Goal: Check status: Check status

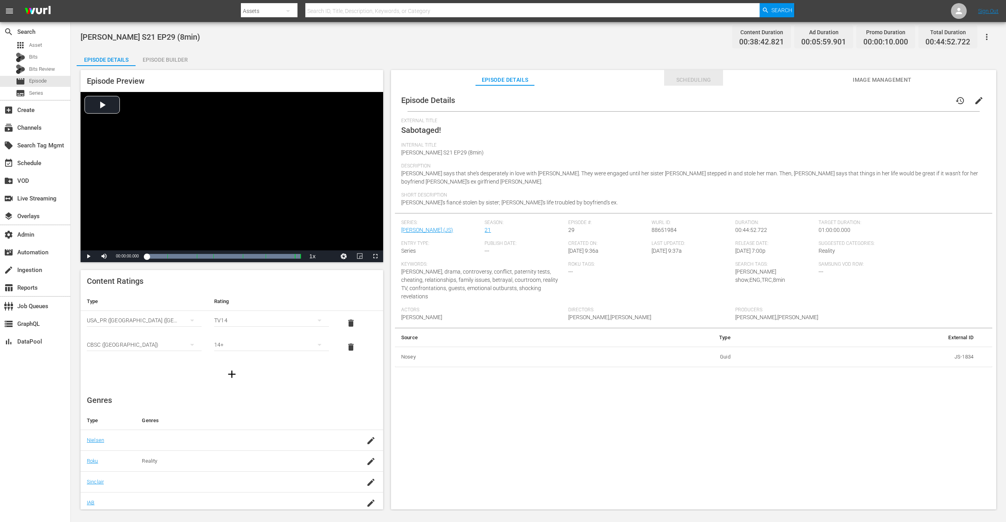
click at [700, 81] on span "Scheduling" at bounding box center [693, 80] width 59 height 10
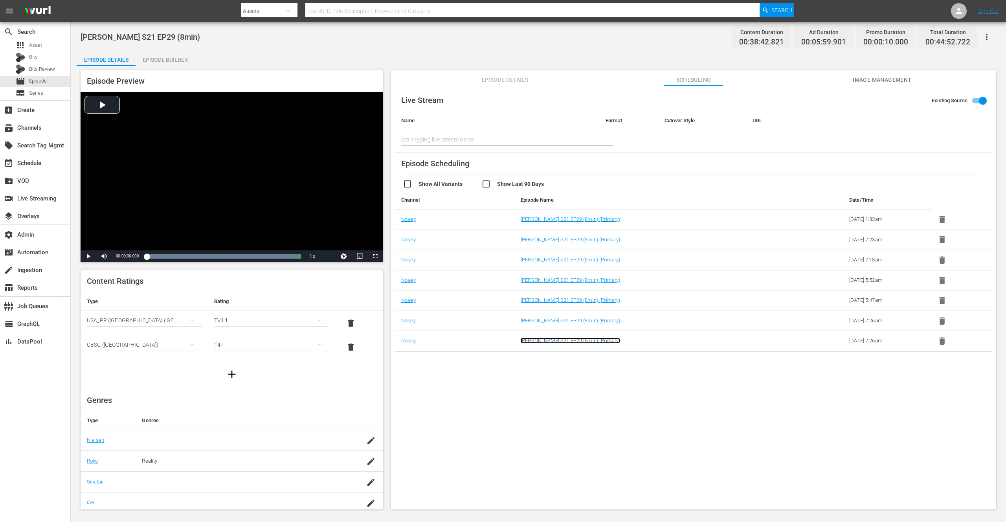
click at [582, 341] on link "Jerry Springer S21 EP29 (8min) (Primary)" at bounding box center [570, 340] width 99 height 6
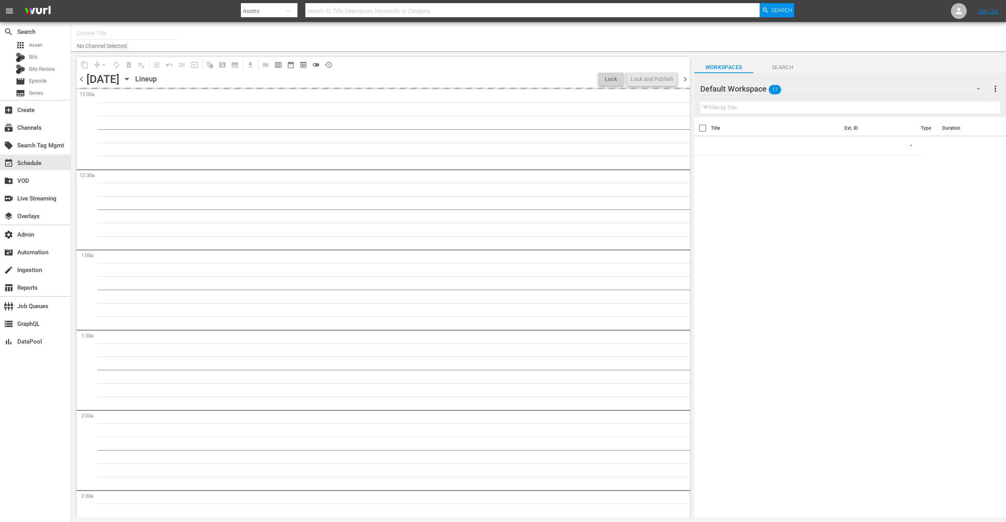
type input "Nosey_8min (1494)"
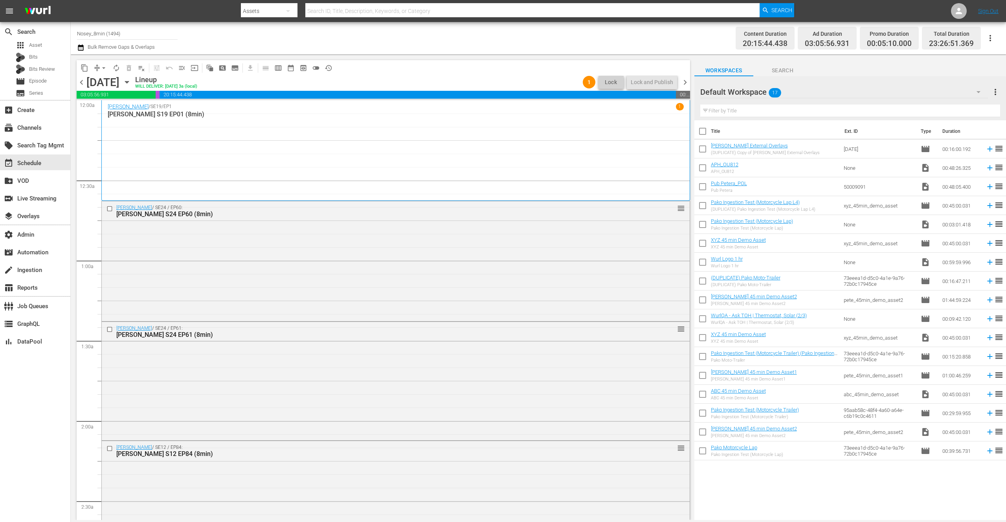
click at [434, 139] on div "Jerry Springer / SE19 / EP1 1 Jerry Springer S19 EP01 (8min)" at bounding box center [396, 150] width 576 height 95
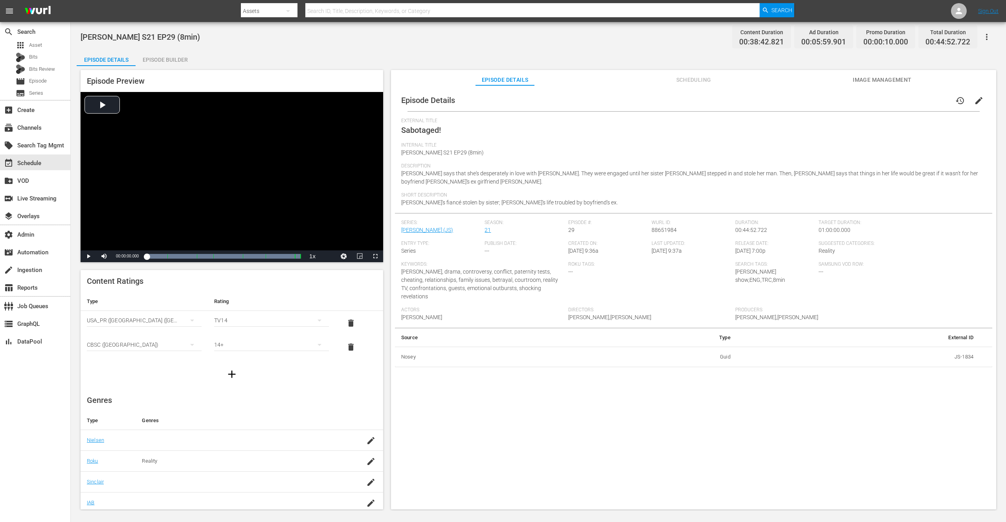
click at [876, 77] on span "Image Management" at bounding box center [882, 80] width 59 height 10
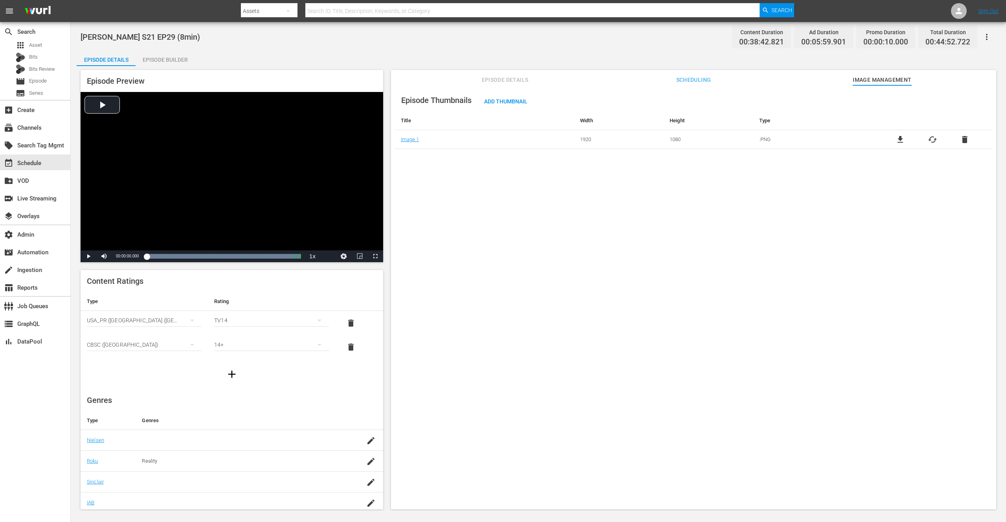
click at [687, 79] on span "Scheduling" at bounding box center [693, 80] width 59 height 10
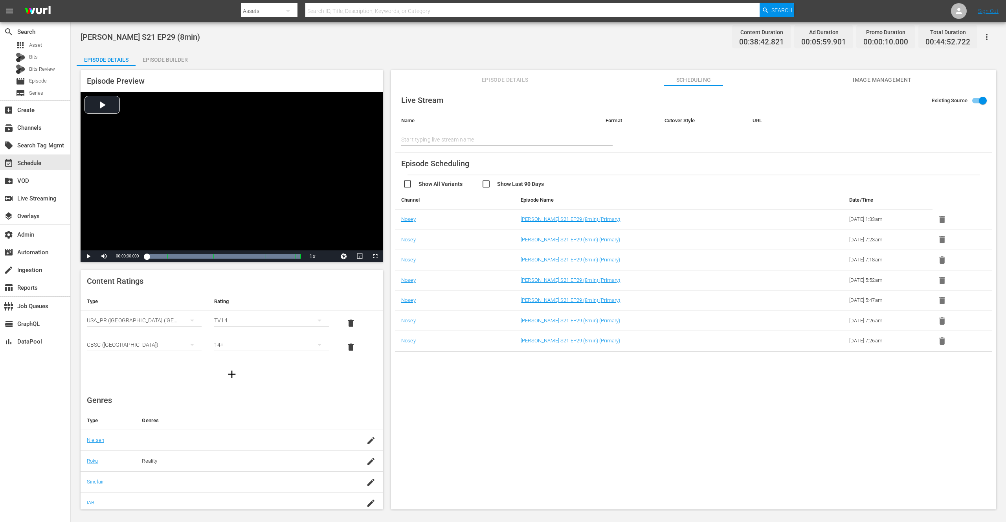
click at [875, 81] on span "Image Management" at bounding box center [882, 80] width 59 height 10
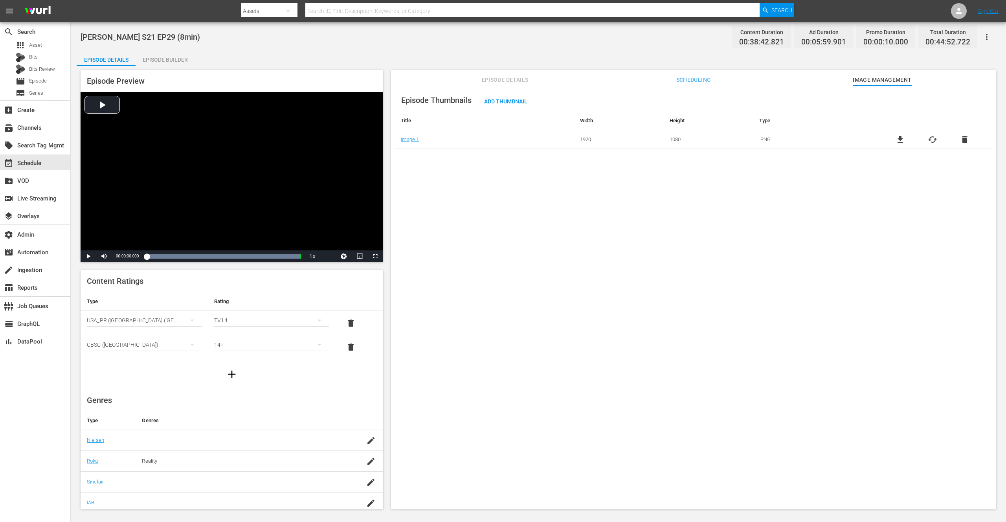
click at [508, 76] on span "Episode Details" at bounding box center [504, 80] width 59 height 10
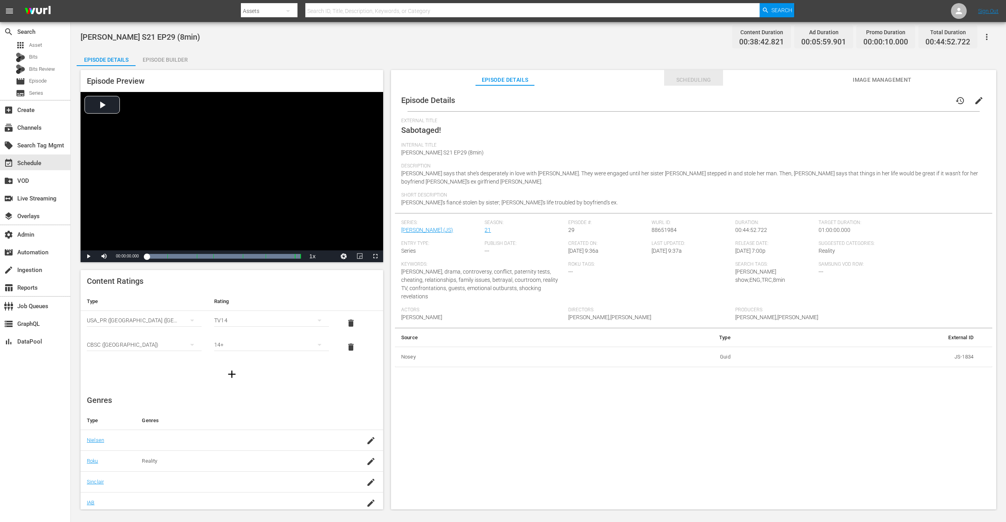
click at [709, 78] on span "Scheduling" at bounding box center [693, 80] width 59 height 10
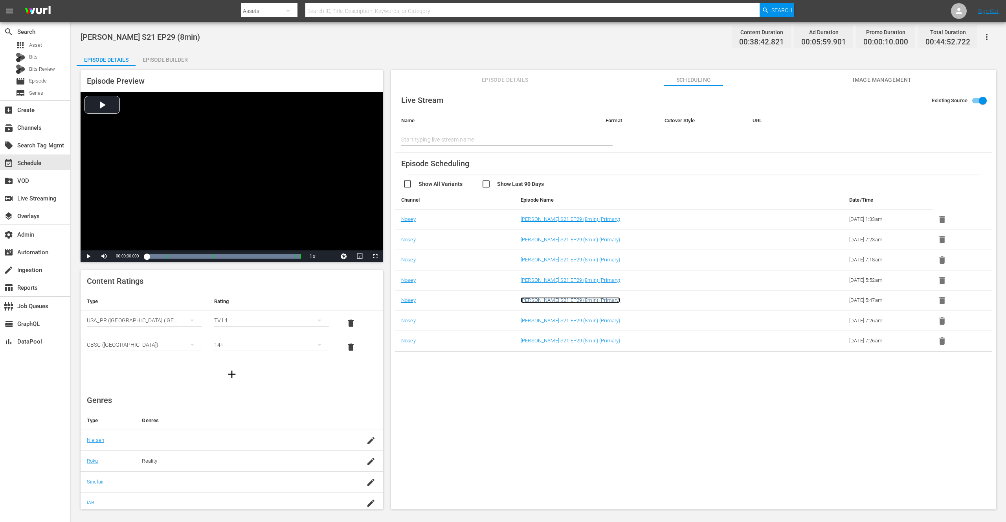
click at [584, 301] on link "Jerry Springer S21 EP29 (8min) (Primary)" at bounding box center [570, 300] width 99 height 6
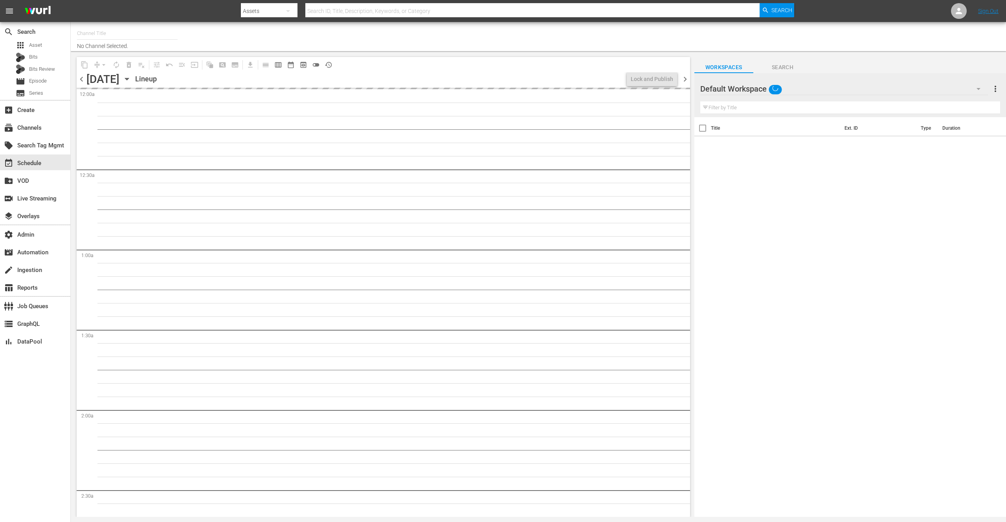
type input "Nosey (319)"
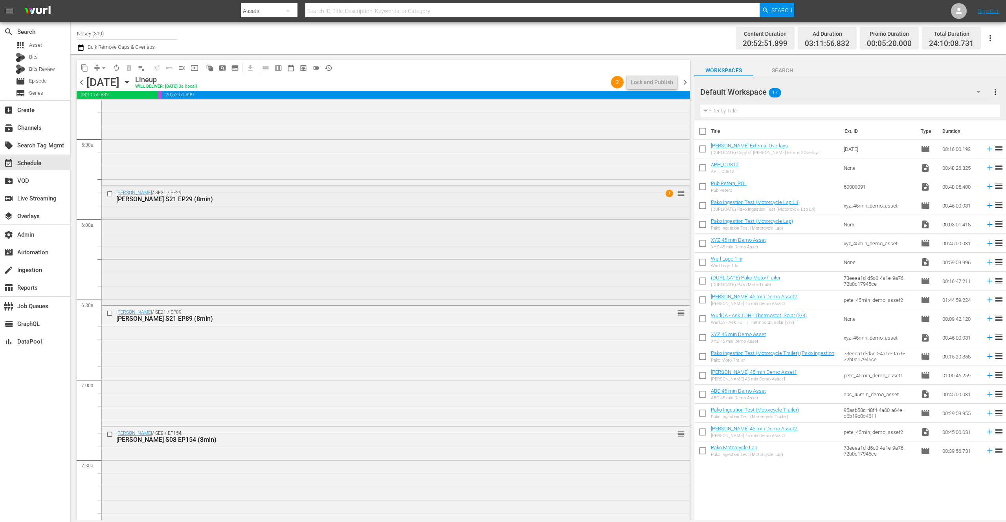
scroll to position [864, 0]
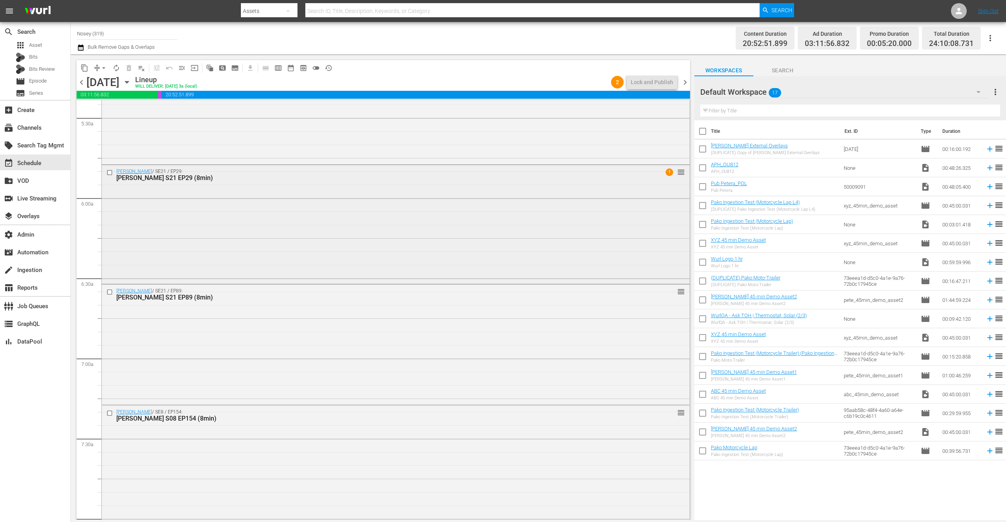
click at [365, 225] on div "Jerry Springer / SE21 / EP29: Jerry Springer S21 EP29 (8min) 1 reorder" at bounding box center [396, 223] width 588 height 117
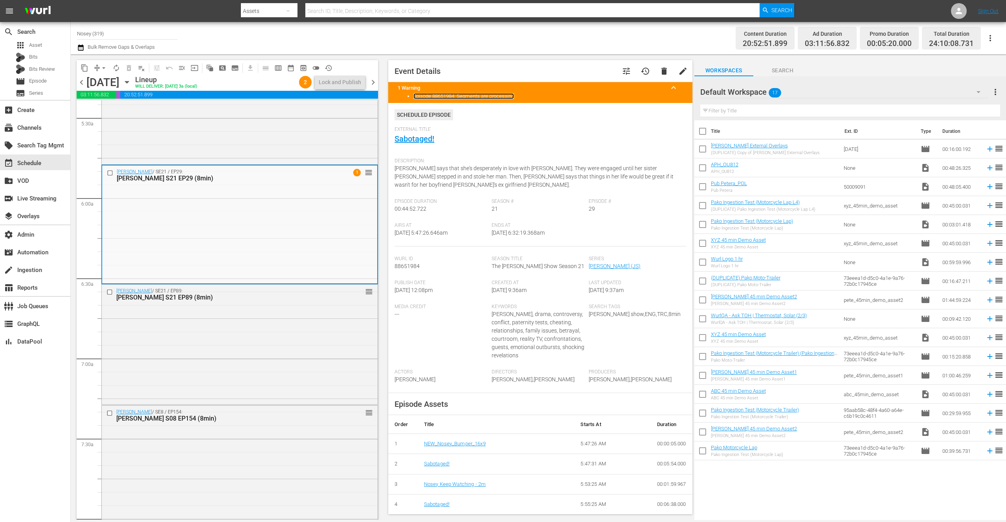
click at [479, 96] on link "Episode 88651984: Segments are processing" at bounding box center [463, 96] width 101 height 6
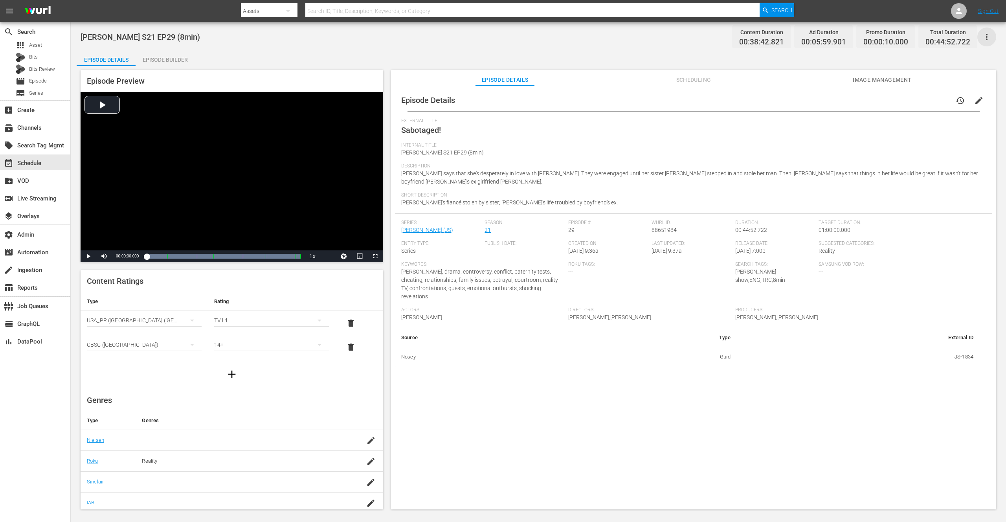
click at [988, 36] on icon "button" at bounding box center [986, 36] width 9 height 9
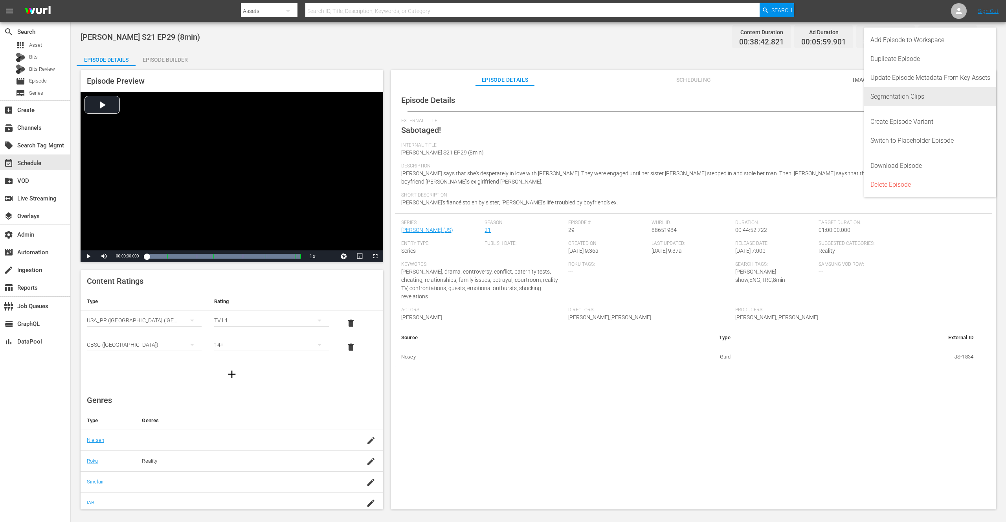
click at [900, 97] on div "Segmentation Clips" at bounding box center [930, 96] width 120 height 19
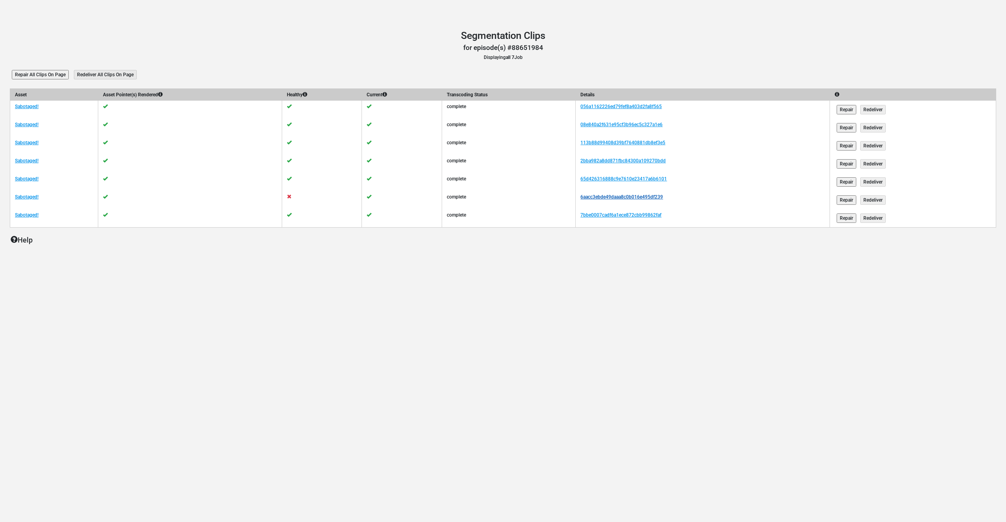
click at [628, 196] on link "6aacc3ebde49daaa8c0b016e495df239" at bounding box center [621, 197] width 83 height 6
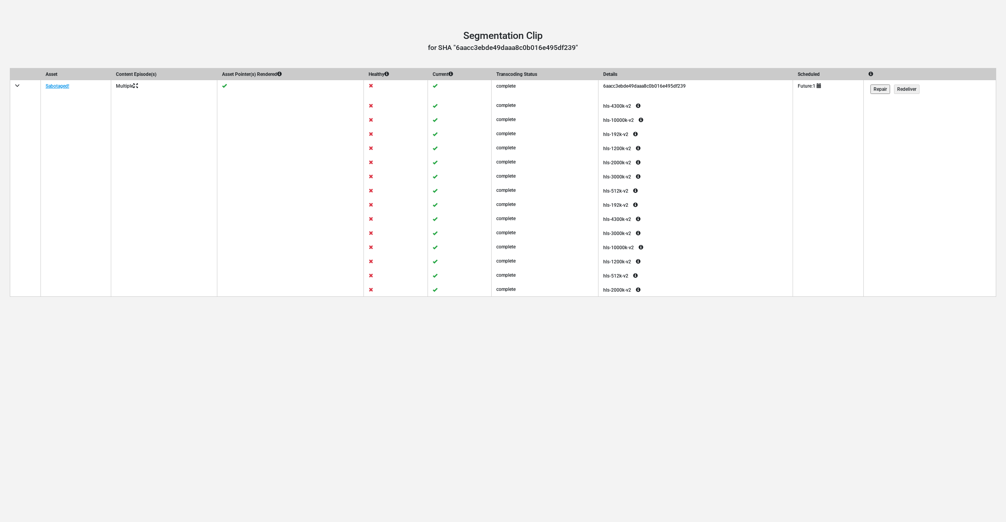
click at [476, 352] on div "Segmentation Clip Segmentation Clip for SHA "6aacc3ebde49daaa8c0b016e495df239" …" at bounding box center [503, 261] width 1006 height 522
drag, startPoint x: 476, startPoint y: 352, endPoint x: 513, endPoint y: 347, distance: 37.7
click at [480, 352] on div "Segmentation Clip Segmentation Clip for SHA "6aacc3ebde49daaa8c0b016e495df239" …" at bounding box center [503, 261] width 1006 height 522
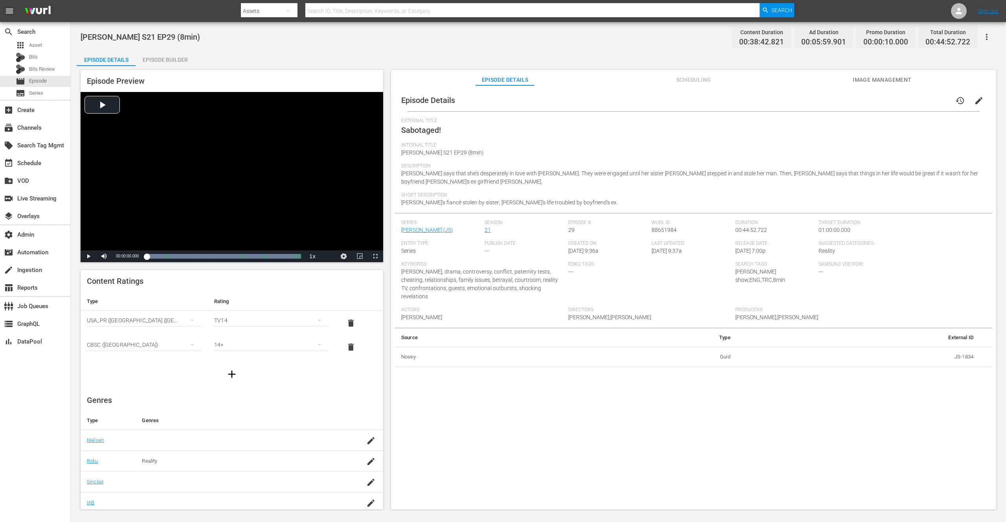
click at [695, 80] on span "Scheduling" at bounding box center [693, 80] width 59 height 10
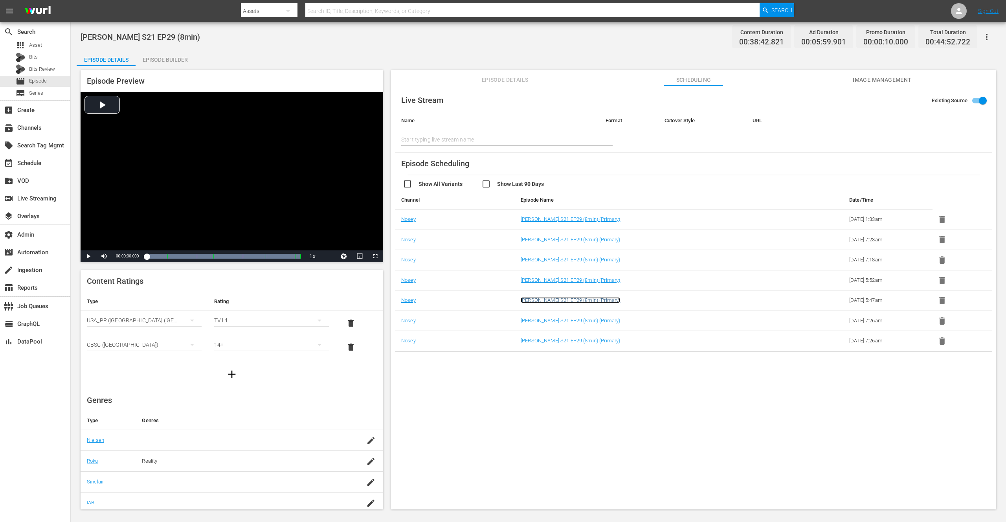
click at [598, 297] on link "Jerry Springer S21 EP29 (8min) (Primary)" at bounding box center [570, 300] width 99 height 6
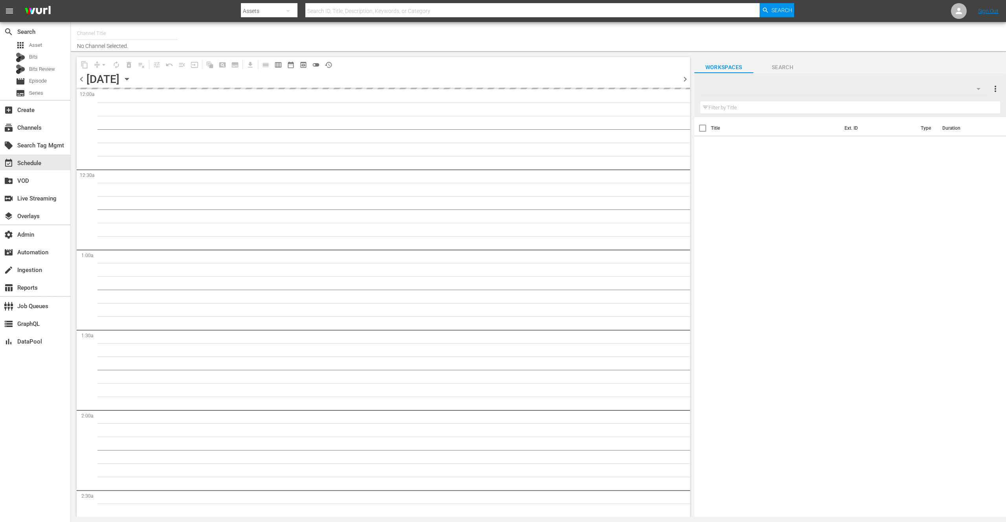
type input "Nosey (319)"
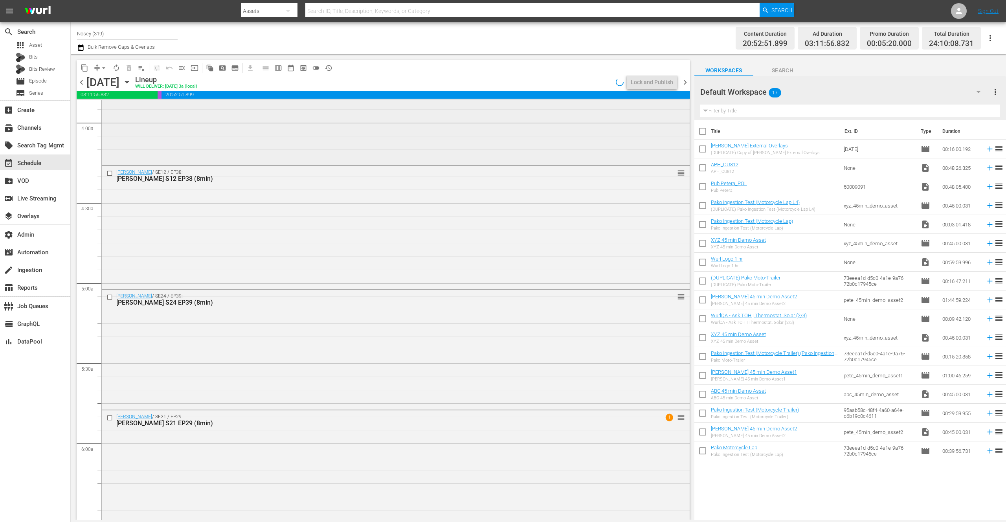
scroll to position [766, 0]
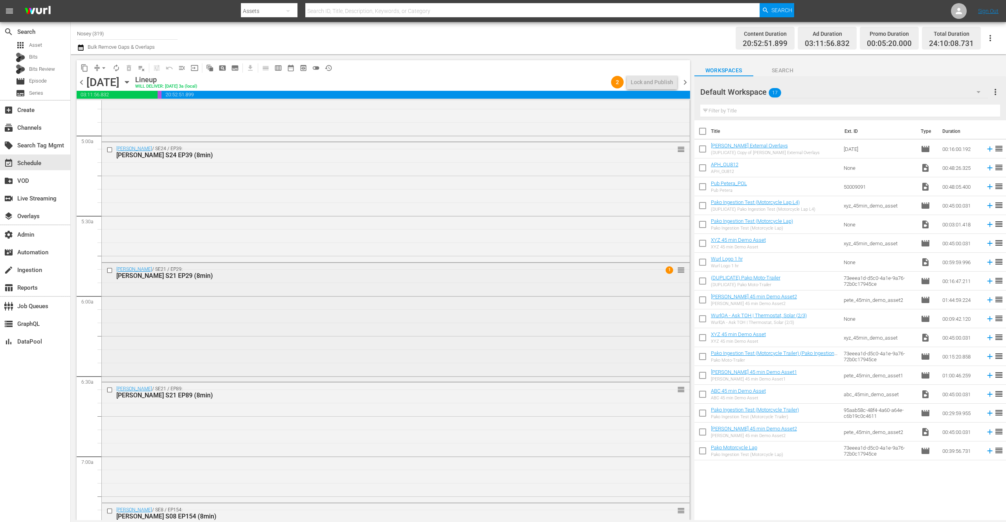
click at [260, 319] on div "Jerry Springer / SE21 / EP29: Jerry Springer S21 EP29 (8min) 1 reorder" at bounding box center [396, 321] width 588 height 117
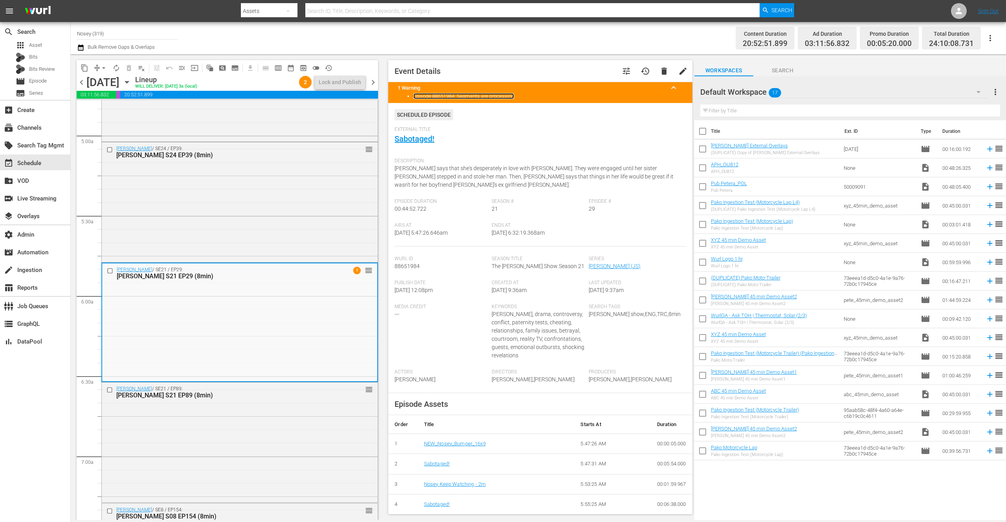
click at [488, 99] on link "Episode 88651984: Segments are processing" at bounding box center [463, 96] width 101 height 6
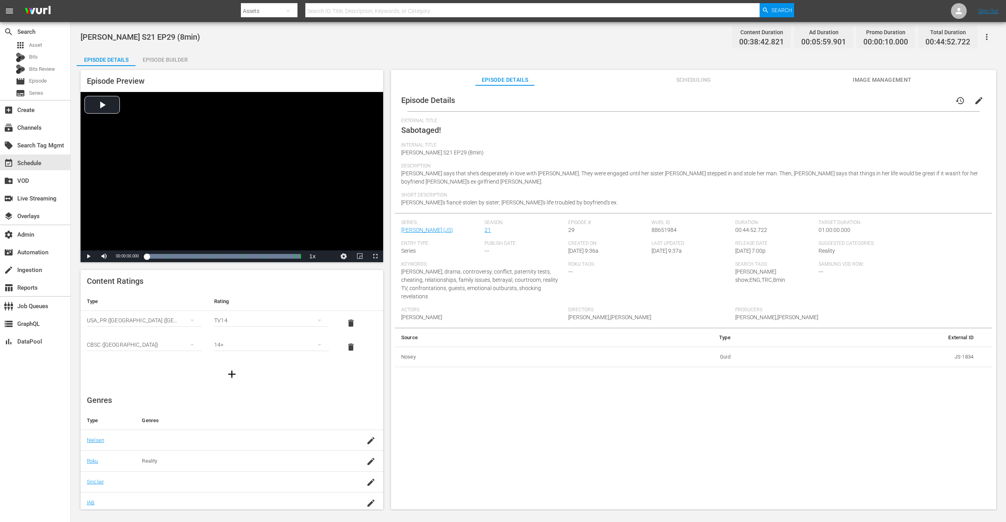
click at [986, 37] on icon "button" at bounding box center [987, 37] width 2 height 6
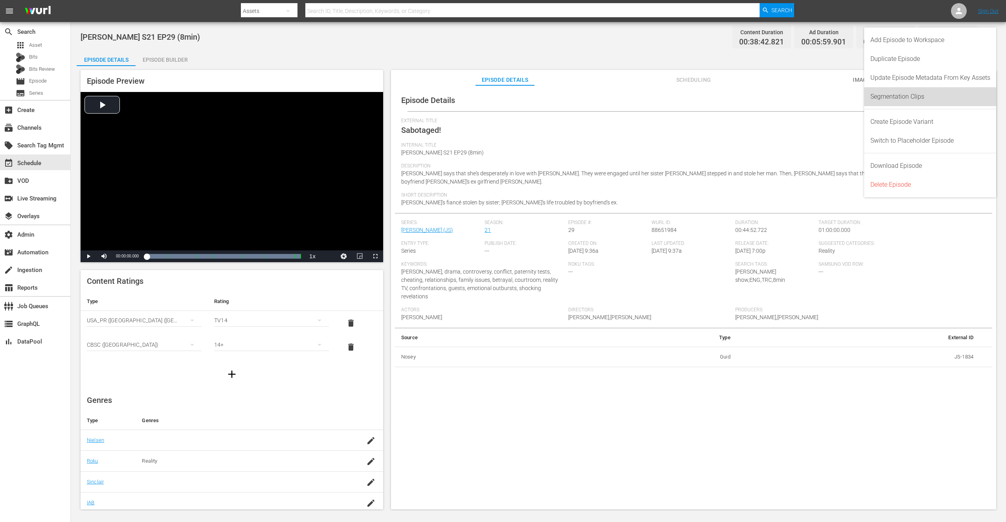
click at [904, 96] on div "Segmentation Clips" at bounding box center [930, 96] width 120 height 19
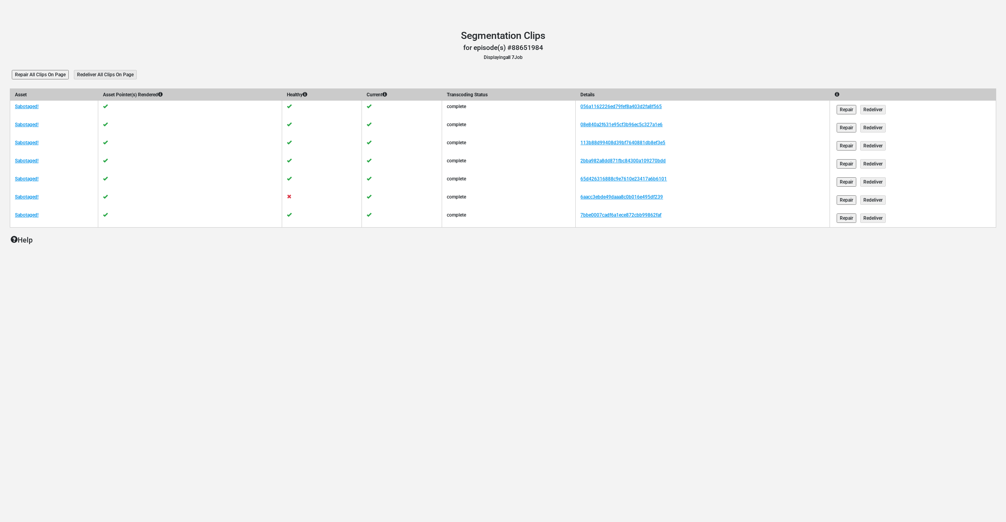
drag, startPoint x: 472, startPoint y: 202, endPoint x: 469, endPoint y: 154, distance: 48.4
click at [475, 149] on tbody "Asset Asset Pointer(s) Rendered Healthy Current Transcoding Status Details Sabo…" at bounding box center [503, 158] width 986 height 139
click at [295, 199] on td at bounding box center [322, 200] width 80 height 18
click at [660, 195] on link "6aacc3ebde49daaa8c0b016e495df239" at bounding box center [621, 197] width 83 height 6
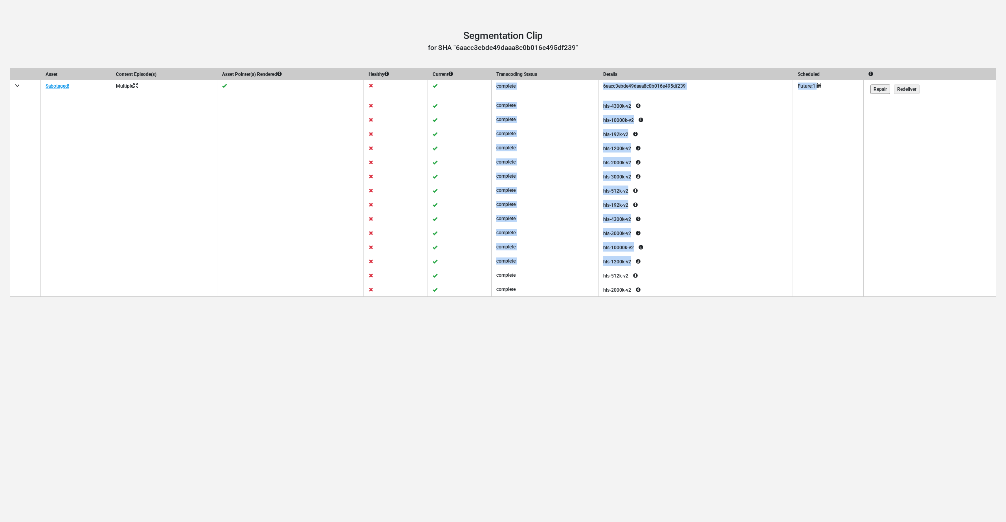
drag, startPoint x: 438, startPoint y: 259, endPoint x: 438, endPoint y: 83, distance: 175.2
click at [438, 83] on tbody "Asset Content Episode(s) Asset Pointer(s) Rendered Healthy Current Transcoding …" at bounding box center [503, 182] width 986 height 228
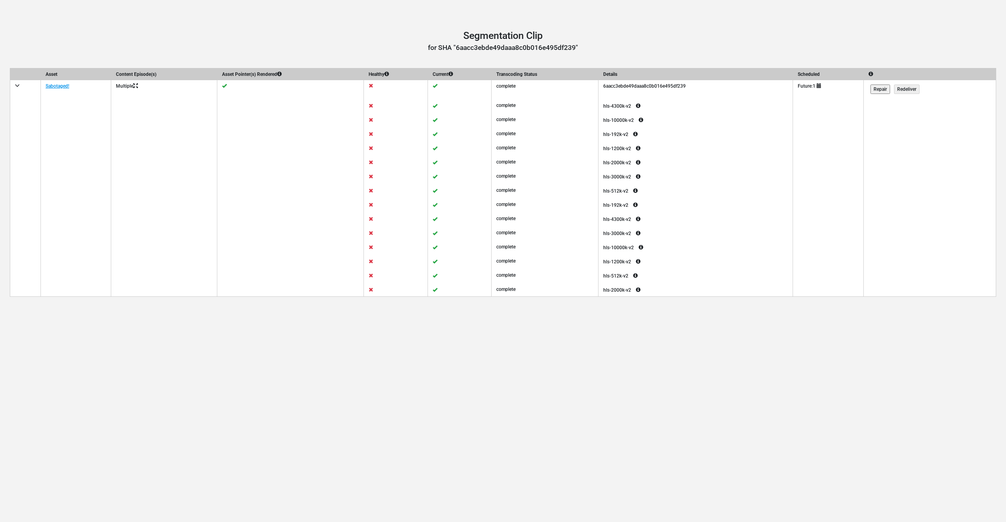
click at [232, 90] on td at bounding box center [290, 89] width 147 height 18
click at [287, 46] on h3 "for SHA "6aacc3ebde49daaa8c0b016e495df239"" at bounding box center [503, 48] width 986 height 8
click at [319, 325] on div "Segmentation Clip Segmentation Clip for SHA "6aacc3ebde49daaa8c0b016e495df239" …" at bounding box center [503, 261] width 1006 height 522
click at [373, 18] on div "Segmentation Clip Segmentation Clip for SHA "6aacc3ebde49daaa8c0b016e495df239" …" at bounding box center [503, 261] width 1006 height 522
click at [344, 35] on h1 "Segmentation Clip" at bounding box center [503, 36] width 986 height 12
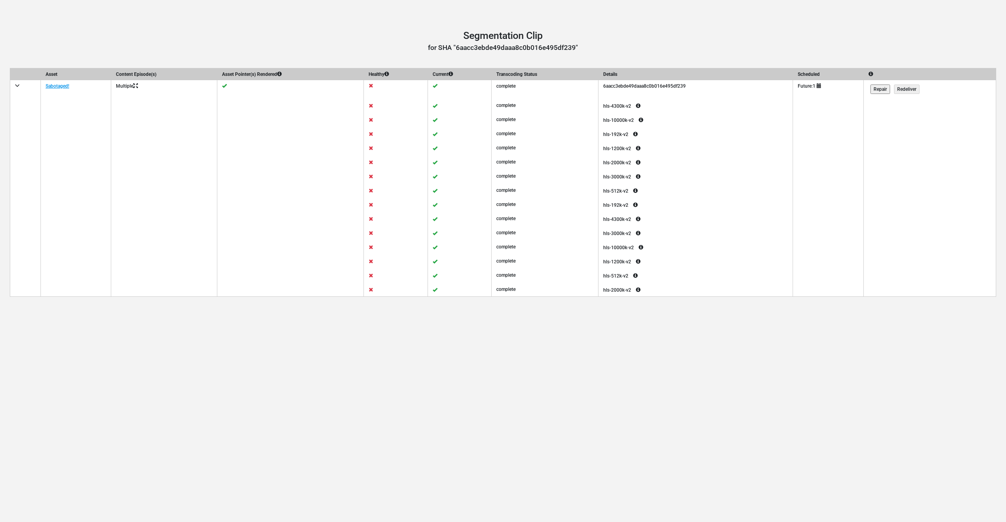
click at [387, 44] on h3 "for SHA "6aacc3ebde49daaa8c0b016e495df239"" at bounding box center [503, 48] width 986 height 8
click at [345, 50] on h3 "for SHA "6aacc3ebde49daaa8c0b016e495df239"" at bounding box center [503, 48] width 986 height 8
drag, startPoint x: 350, startPoint y: 37, endPoint x: 351, endPoint y: 41, distance: 5.0
click at [350, 36] on h1 "Segmentation Clip" at bounding box center [503, 36] width 986 height 12
